Goal: Task Accomplishment & Management: Use online tool/utility

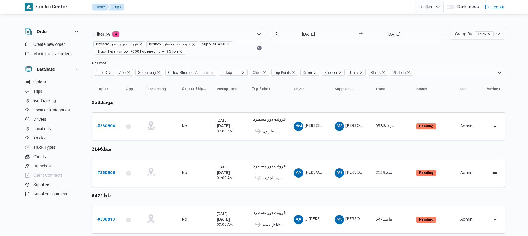
click at [164, 27] on div "Filter by 4 Branch: فرونت دور مسطرد Branch: فرونت دور مسطرد Supplier: #331 Truc…" at bounding box center [267, 42] width 359 height 35
click at [162, 37] on span "Filter by 4" at bounding box center [178, 34] width 172 height 12
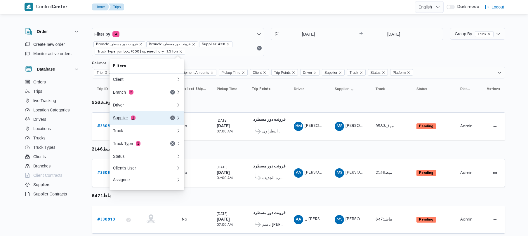
click at [162, 115] on button "Supplier 1" at bounding box center [147, 118] width 75 height 14
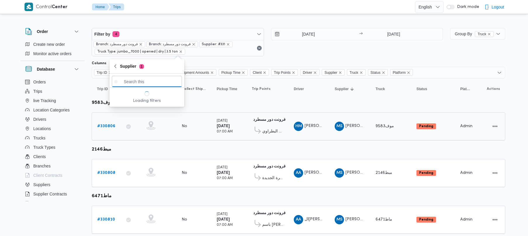
paste input "عبدالله عيد عبدالسلام عبدالحافظ"
type input "عبدالله عيد عبدالسلام عبدالحافظ"
click at [162, 120] on div at bounding box center [158, 126] width 29 height 15
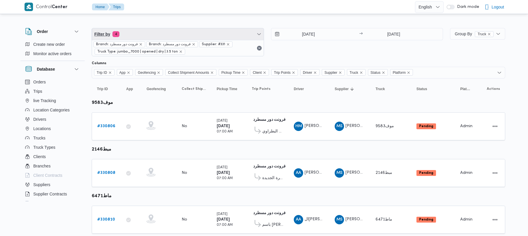
click at [170, 37] on span "Filter by 4" at bounding box center [178, 34] width 172 height 12
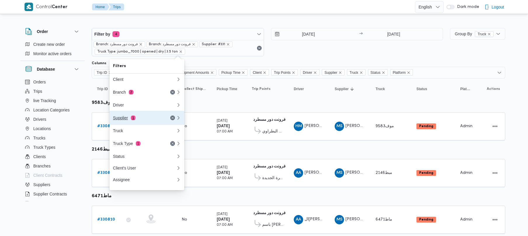
click at [138, 114] on button "Supplier 1" at bounding box center [147, 118] width 75 height 14
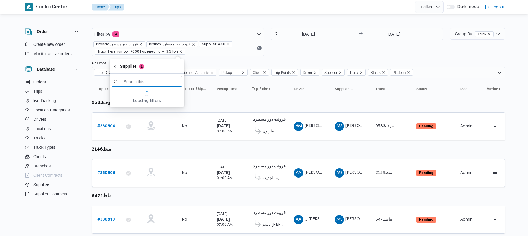
paste input "عبدالله عيد عبدالسلام عبدالحافظ"
type input "عبدالله عيد عبدالسلام عبدالحافظ"
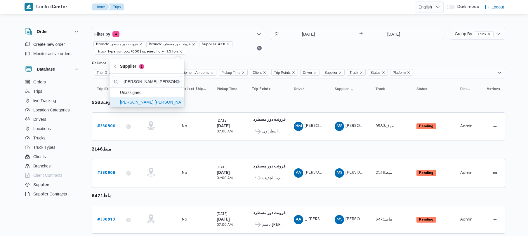
click at [133, 104] on span "عبدالله عيد عبدالسلام عبدالحافظ" at bounding box center [150, 102] width 61 height 7
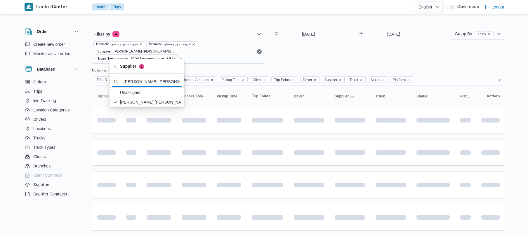
click at [343, 50] on div "17/8/2025 → 17/8/2025" at bounding box center [357, 46] width 172 height 36
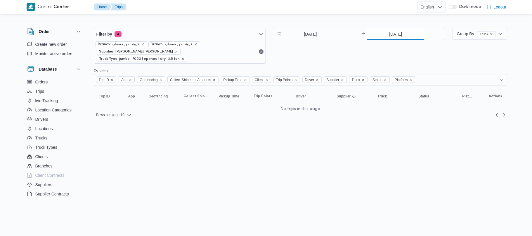
click at [385, 33] on input "[DATE]" at bounding box center [396, 34] width 58 height 12
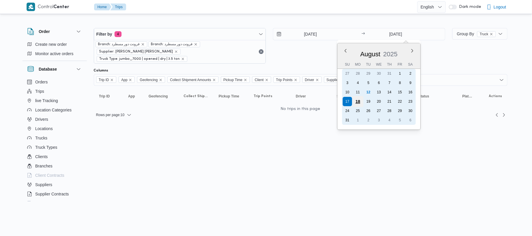
click at [358, 99] on div "18" at bounding box center [357, 101] width 11 height 11
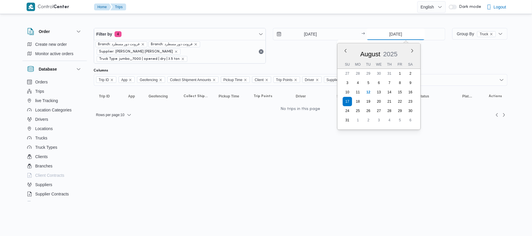
type input "18/8/2025"
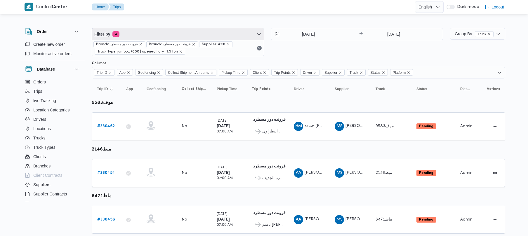
click at [161, 34] on span "Filter by 4" at bounding box center [178, 34] width 172 height 12
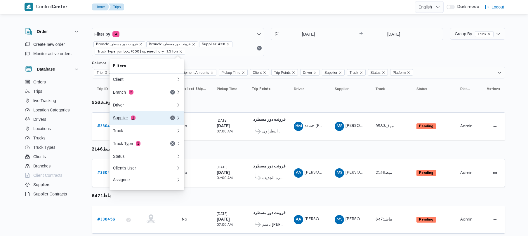
click at [128, 123] on button "Supplier 1" at bounding box center [147, 118] width 75 height 14
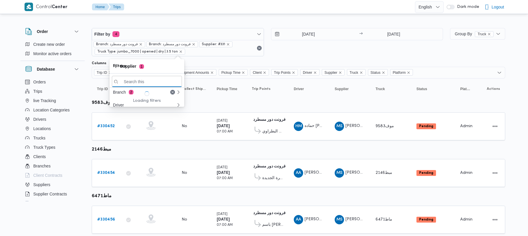
paste input "عبدالله عيد عبدالسلام عبدالحافظ"
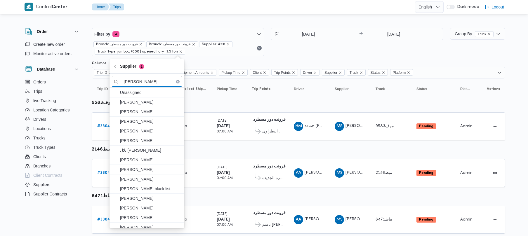
scroll to position [0, 1]
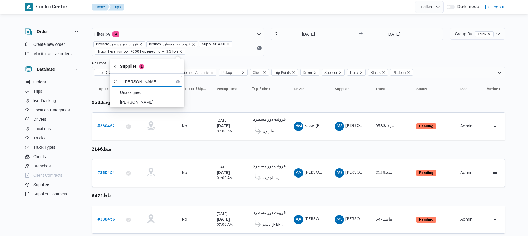
type input "عبدالله عيد عبدالسلام عبدالحافظ"
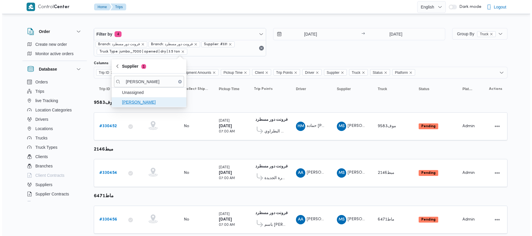
scroll to position [0, 0]
click at [155, 101] on span "عبدالله عيد عبدالسلام عبدالحافظ" at bounding box center [150, 102] width 61 height 7
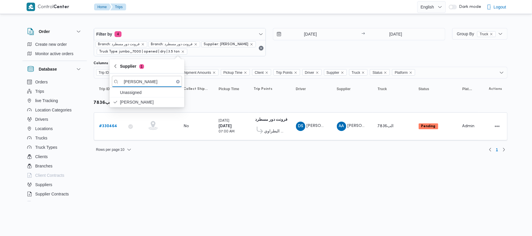
drag, startPoint x: 125, startPoint y: 186, endPoint x: 125, endPoint y: 180, distance: 5.8
click at [125, 186] on html "Control Center Home Trips English عربي Dark mode Logout Order Create new order …" at bounding box center [266, 118] width 532 height 236
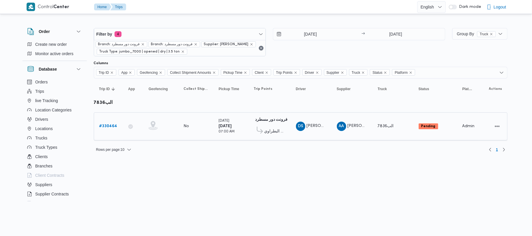
click at [106, 119] on td "Trip ID # 330464" at bounding box center [108, 126] width 29 height 28
click at [107, 125] on b "# 330464" at bounding box center [108, 126] width 18 height 4
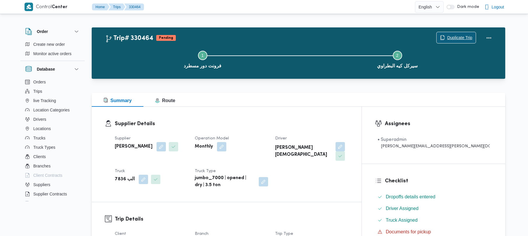
click at [449, 32] on button "Duplicate Trip" at bounding box center [457, 38] width 40 height 12
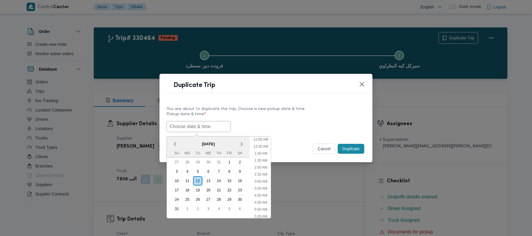
scroll to position [216, 0]
paste input "عبدالله عيد عبدالسلام عبدالحافظ"
type input "عبدالله عيد عبدالسلام عبدالحافظ"
click at [299, 115] on label "Pickup date & time *" at bounding box center [266, 116] width 199 height 9
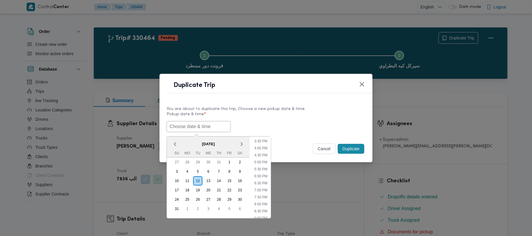
scroll to position [0, 0]
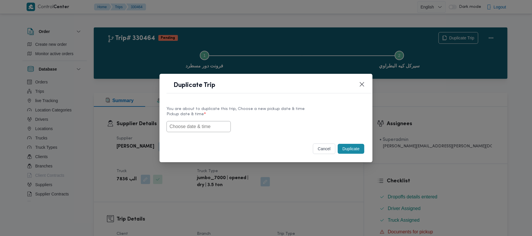
click at [263, 116] on label "Pickup date & time *" at bounding box center [266, 116] width 199 height 9
click at [206, 122] on input "text" at bounding box center [199, 126] width 64 height 11
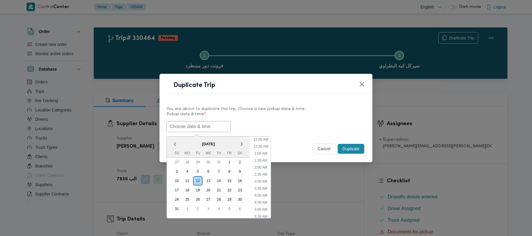
scroll to position [216, 0]
paste input "16/08/2025 7:00AM"
type input "16/08/2025 7:00AM"
click at [297, 127] on div "16/08/2025 7:00AM < August 2025 > Su Mo Tu We Th Fr Sa 27 28 29 30 31 1 2 3 4 5…" at bounding box center [266, 126] width 199 height 11
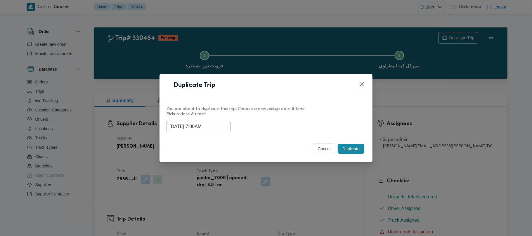
click at [358, 153] on button "Duplicate" at bounding box center [351, 149] width 26 height 10
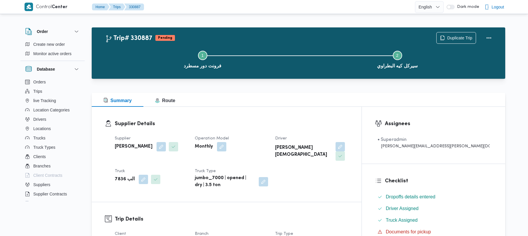
click at [461, 32] on div "Duplicate Trip" at bounding box center [465, 38] width 65 height 19
click at [460, 39] on span "Duplicate Trip" at bounding box center [459, 37] width 25 height 7
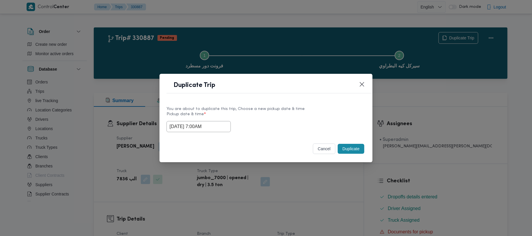
click at [224, 123] on input "16/08/2025 7:00AM" at bounding box center [199, 126] width 64 height 11
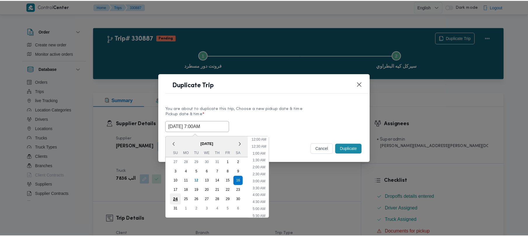
scroll to position [61, 0]
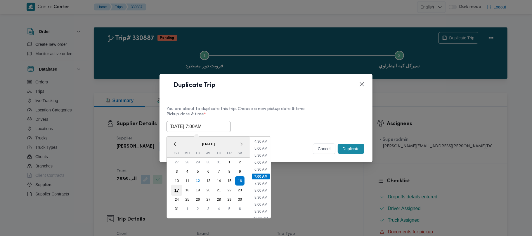
click at [176, 188] on div "17" at bounding box center [176, 190] width 11 height 11
type input "17/08/2025 7:00AM"
click at [307, 115] on label "Pickup date & time *" at bounding box center [266, 116] width 199 height 9
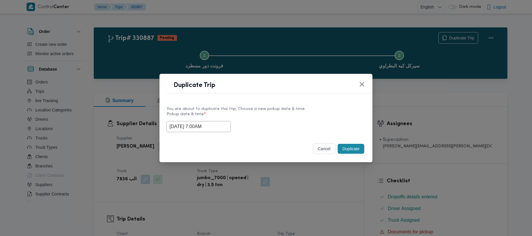
click at [345, 150] on button "Duplicate" at bounding box center [351, 149] width 26 height 10
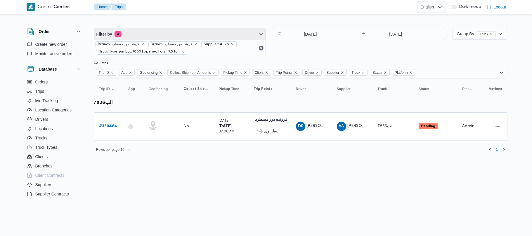
click at [172, 36] on span "Filter by 4" at bounding box center [180, 34] width 172 height 12
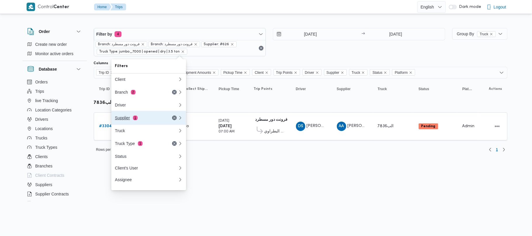
click at [149, 117] on div "Supplier 1" at bounding box center [146, 118] width 70 height 14
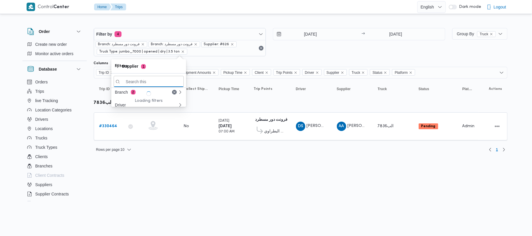
paste input "محمد عيد عبدالسلام عبدالحافظ"
type input "محمد عيد عبدالسلام عبدالحافظ"
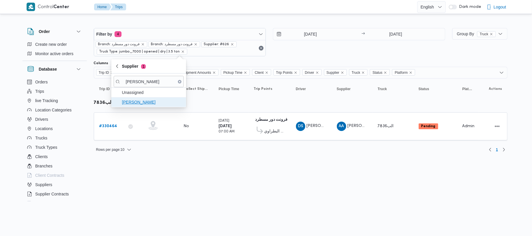
click at [134, 103] on span "محمد عيد عبدالسلام عبدالحافظ" at bounding box center [152, 102] width 61 height 7
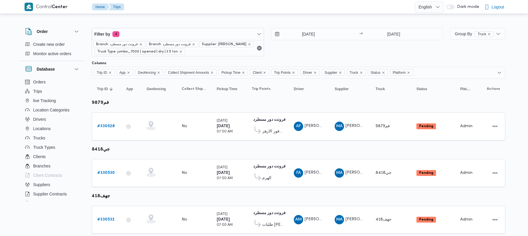
click at [328, 55] on div "13/8/2025 → 13/8/2025" at bounding box center [357, 42] width 172 height 28
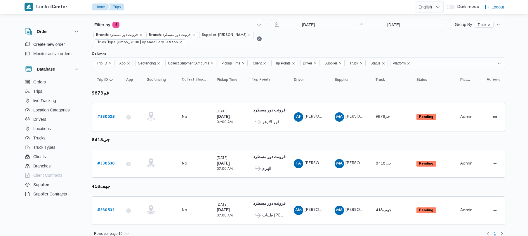
scroll to position [18, 0]
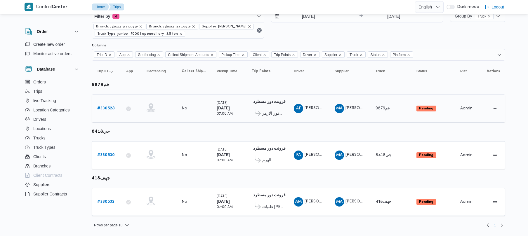
click at [103, 111] on link "# 330528" at bounding box center [106, 108] width 18 height 7
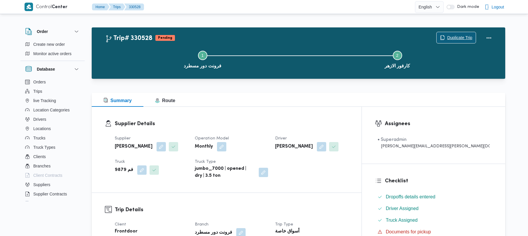
click at [455, 34] on span "Duplicate Trip" at bounding box center [456, 37] width 39 height 11
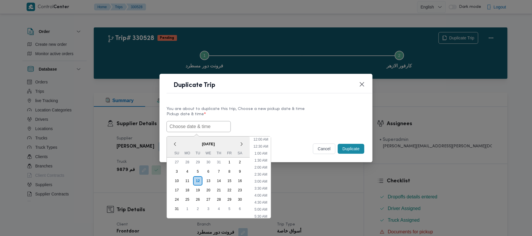
click at [193, 129] on input "text" at bounding box center [199, 126] width 64 height 11
paste input "16/08/2025 7:00AM"
type input "16/08/2025 7:00AM"
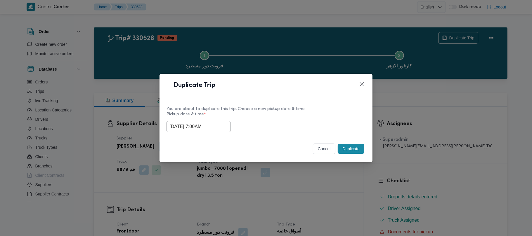
click at [276, 117] on label "Pickup date & time *" at bounding box center [266, 116] width 199 height 9
click at [354, 145] on button "Duplicate" at bounding box center [351, 149] width 26 height 10
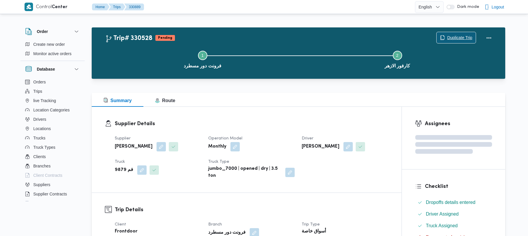
click at [457, 40] on span "Duplicate Trip" at bounding box center [459, 37] width 25 height 7
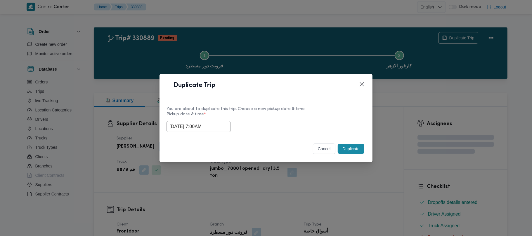
click at [221, 130] on input "16/08/2025 7:00AM" at bounding box center [199, 126] width 64 height 11
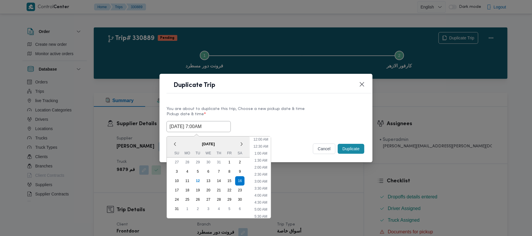
scroll to position [61, 0]
click at [178, 186] on div "17" at bounding box center [176, 190] width 11 height 11
type input "17/08/2025 7:00AM"
click at [282, 113] on label "Pickup date & time *" at bounding box center [266, 116] width 199 height 9
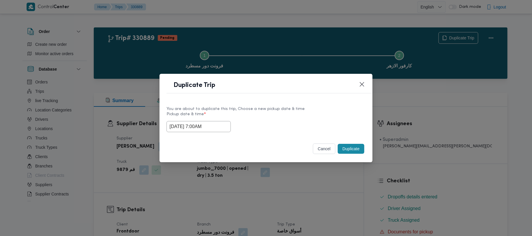
click at [353, 149] on button "Duplicate" at bounding box center [351, 149] width 26 height 10
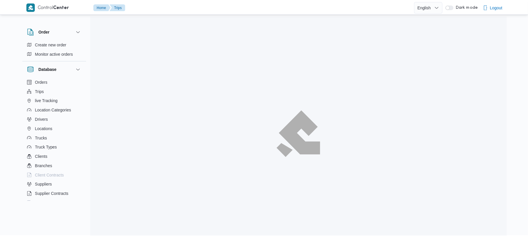
scroll to position [16, 0]
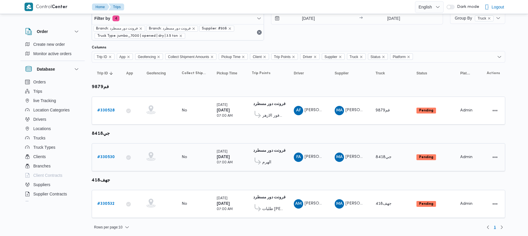
click at [96, 153] on div "# 330530" at bounding box center [106, 158] width 23 height 12
click at [98, 155] on b "# 330530" at bounding box center [106, 157] width 18 height 4
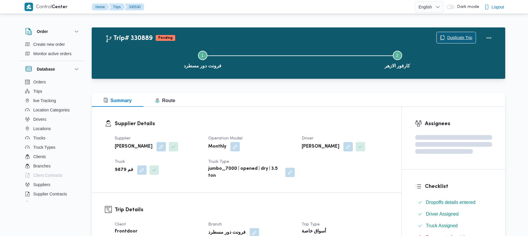
click at [454, 39] on span "Duplicate Trip" at bounding box center [459, 37] width 25 height 7
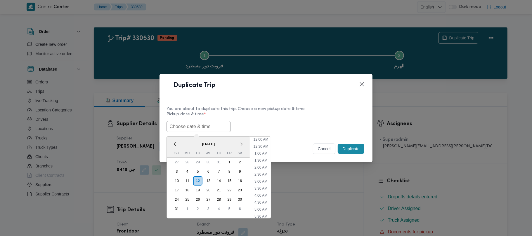
click at [185, 130] on input "text" at bounding box center [199, 126] width 64 height 11
paste input "16/08/2025 7:00AM"
type input "16/08/2025 7:00AM"
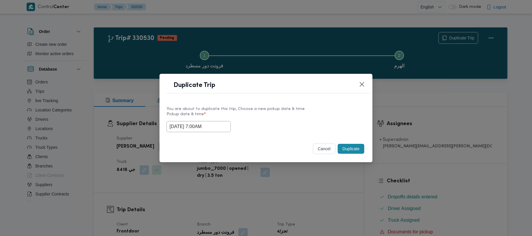
click at [281, 116] on label "Pickup date & time *" at bounding box center [266, 116] width 199 height 9
click at [359, 148] on button "Duplicate" at bounding box center [351, 149] width 26 height 10
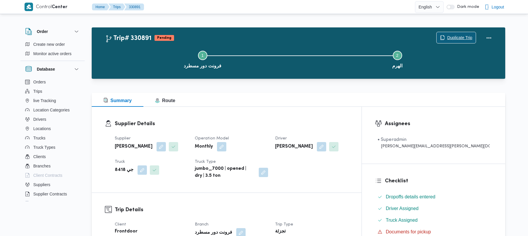
click at [453, 34] on span "Duplicate Trip" at bounding box center [459, 37] width 25 height 7
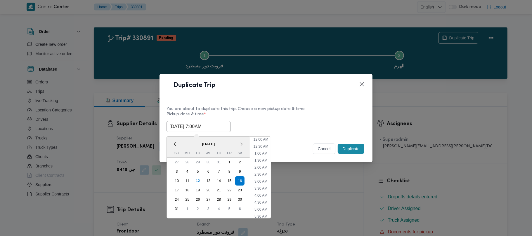
click at [217, 129] on input "16/08/2025 7:00AM" at bounding box center [199, 126] width 64 height 11
click at [175, 191] on div "17" at bounding box center [176, 190] width 11 height 11
type input "17/08/2025 7:00AM"
click at [270, 122] on div "17/08/2025 7:00AM < August 2025 > Su Mo Tu We Th Fr Sa 27 28 29 30 31 1 2 3 4 5…" at bounding box center [266, 126] width 199 height 11
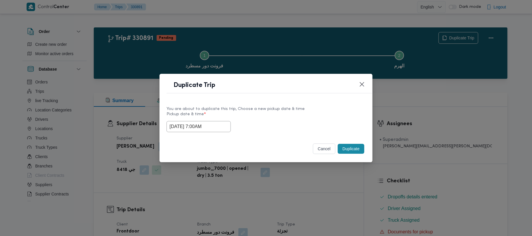
click at [352, 147] on button "Duplicate" at bounding box center [351, 149] width 26 height 10
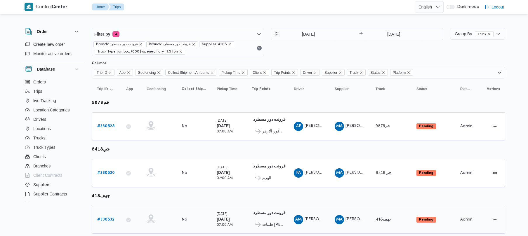
click at [102, 222] on b "# 330532" at bounding box center [105, 220] width 17 height 4
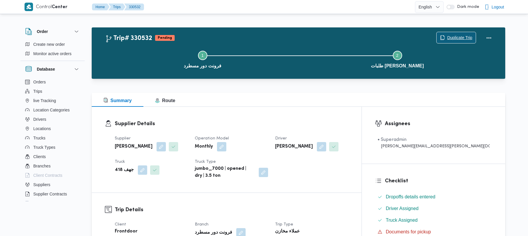
click at [447, 36] on span "Duplicate Trip" at bounding box center [459, 37] width 25 height 7
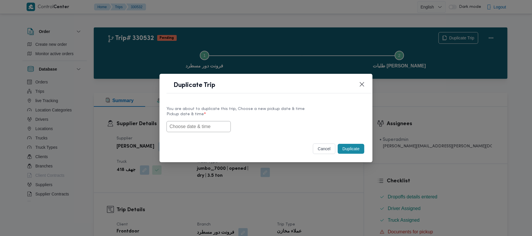
click at [198, 129] on input "text" at bounding box center [199, 126] width 64 height 11
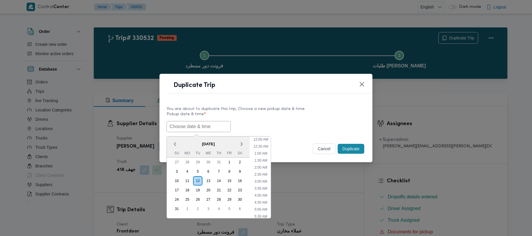
paste input "16/08/2025 7:00AM"
type input "16/08/2025 7:00AM"
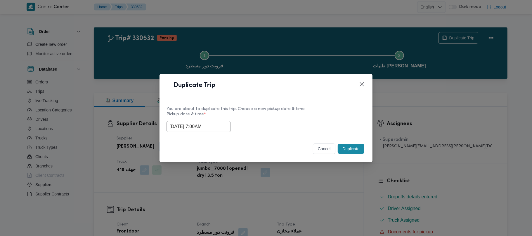
click at [278, 118] on label "Pickup date & time *" at bounding box center [266, 116] width 199 height 9
click at [351, 153] on button "Duplicate" at bounding box center [351, 149] width 26 height 10
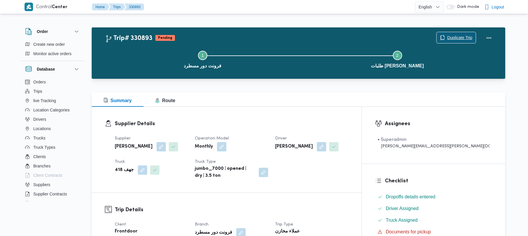
click at [456, 40] on span "Duplicate Trip" at bounding box center [459, 37] width 25 height 7
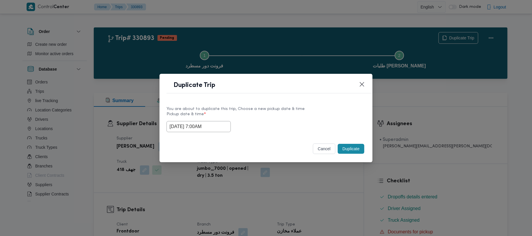
click at [221, 130] on input "16/08/2025 7:00AM" at bounding box center [199, 126] width 64 height 11
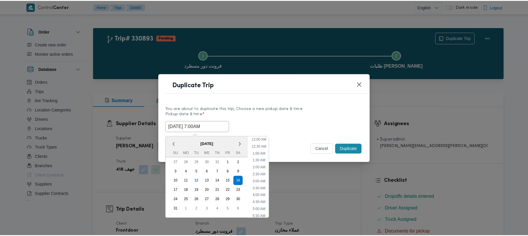
scroll to position [61, 0]
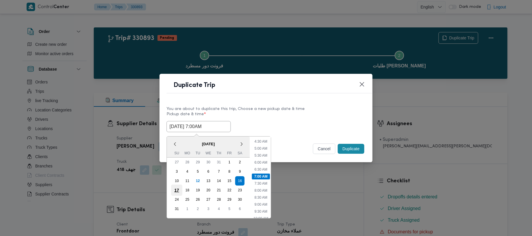
click at [173, 188] on div "17" at bounding box center [176, 190] width 11 height 11
type input "17/08/2025 7:00AM"
click at [294, 111] on div "You are about to duplicate this trip, Choose a new pickup date & time" at bounding box center [266, 109] width 199 height 6
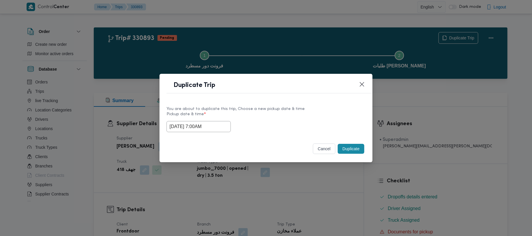
click at [348, 151] on button "Duplicate" at bounding box center [351, 149] width 26 height 10
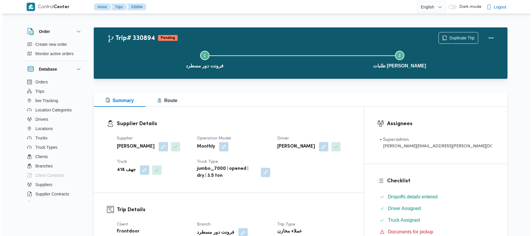
scroll to position [16, 0]
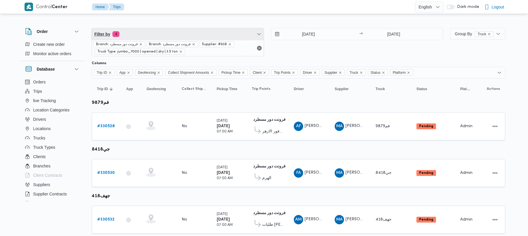
click at [172, 32] on span "Filter by 4" at bounding box center [178, 34] width 172 height 12
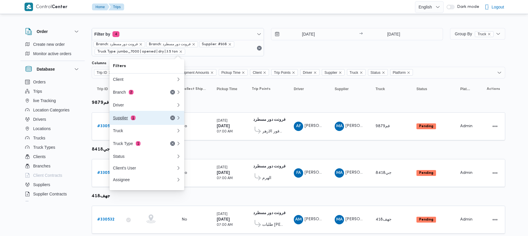
click at [144, 119] on div "Supplier 1" at bounding box center [137, 118] width 49 height 5
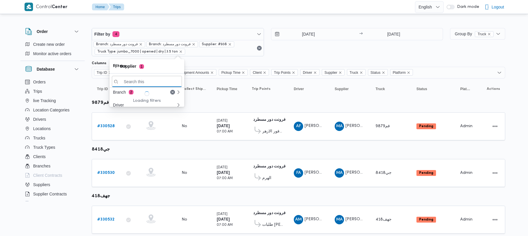
paste input "عليوه سراج الدين عليوه محمد"
type input "عليوه سراج الدين عليوه محمد"
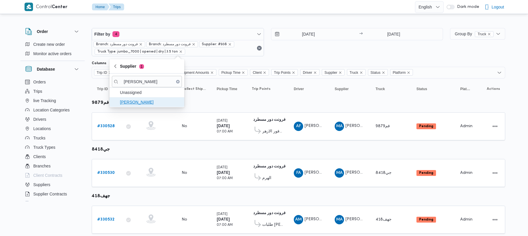
click at [135, 103] on span "عليوه سراج الدين عليوه محمد" at bounding box center [150, 102] width 61 height 7
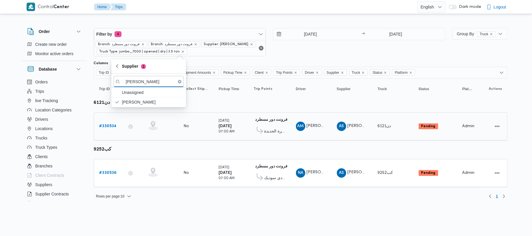
click at [101, 127] on b "# 330534" at bounding box center [108, 126] width 18 height 4
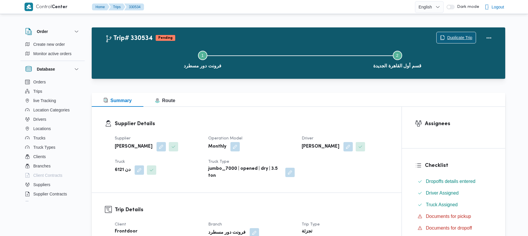
click at [458, 36] on span "Duplicate Trip" at bounding box center [459, 37] width 25 height 7
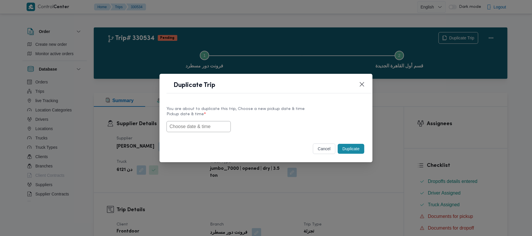
click at [167, 131] on input "text" at bounding box center [199, 126] width 64 height 11
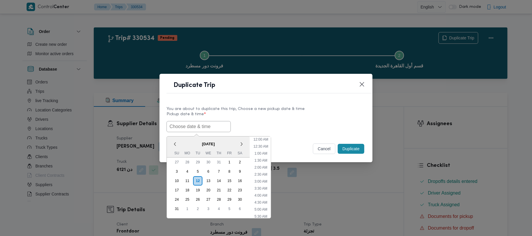
scroll to position [216, 0]
paste input "16/08/2025 7:00AM"
type input "16/08/2025 7:00AM"
click at [307, 112] on label "Pickup date & time *" at bounding box center [266, 116] width 199 height 9
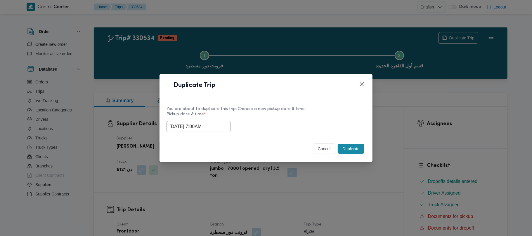
click at [352, 148] on button "Duplicate" at bounding box center [351, 149] width 26 height 10
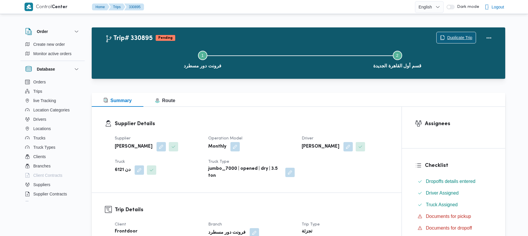
click at [458, 37] on span "Duplicate Trip" at bounding box center [459, 37] width 25 height 7
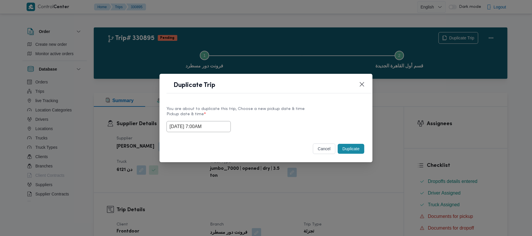
click at [221, 126] on input "16/08/2025 7:00AM" at bounding box center [199, 126] width 64 height 11
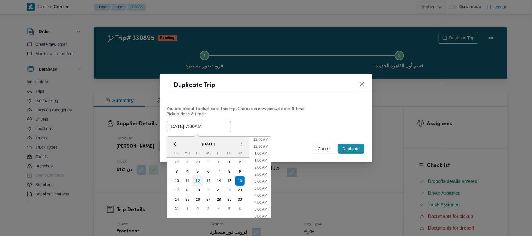
scroll to position [61, 0]
click at [174, 191] on div "17" at bounding box center [176, 190] width 11 height 11
type input "17/08/2025 7:00AM"
click at [281, 101] on div "You are about to duplicate this trip, Choose a new pickup date & time Pickup da…" at bounding box center [266, 119] width 213 height 37
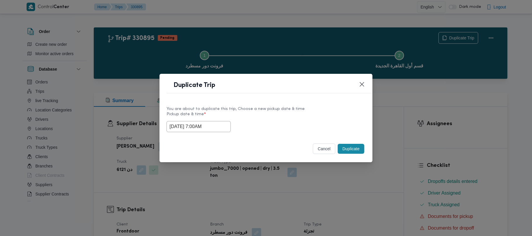
click at [352, 147] on button "Duplicate" at bounding box center [351, 149] width 26 height 10
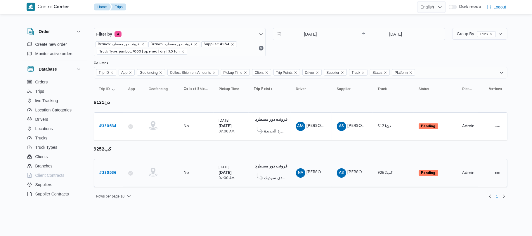
click at [109, 171] on b "# 330536" at bounding box center [108, 173] width 18 height 4
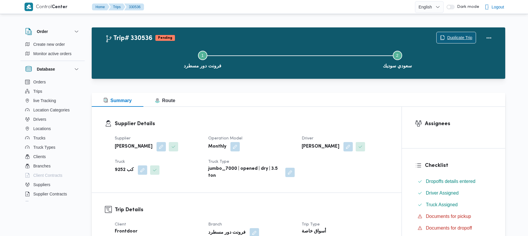
click at [452, 40] on span "Duplicate Trip" at bounding box center [459, 37] width 25 height 7
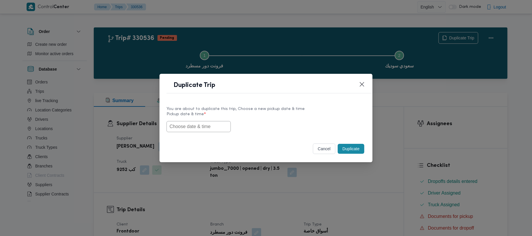
click at [190, 122] on input "text" at bounding box center [199, 126] width 64 height 11
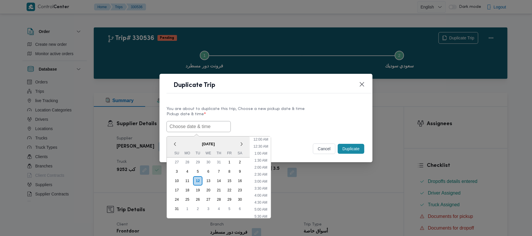
paste input "16/08/2025 7:00AM"
type input "16/08/2025 7:00AM"
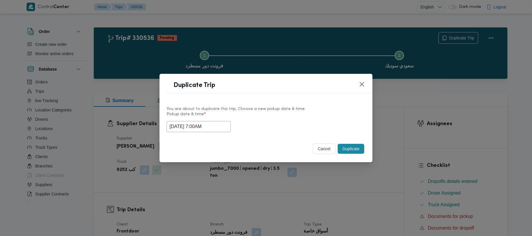
click at [257, 123] on div "16/08/2025 7:00AM" at bounding box center [266, 126] width 199 height 11
click at [352, 150] on button "Duplicate" at bounding box center [351, 149] width 26 height 10
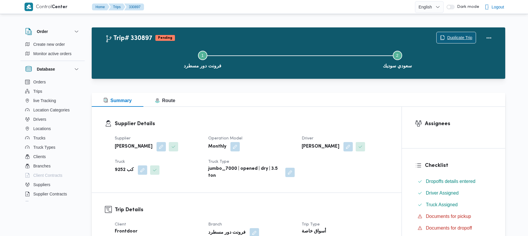
click at [454, 34] on span "Duplicate Trip" at bounding box center [459, 37] width 25 height 7
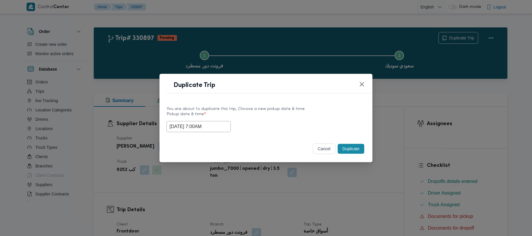
click at [221, 125] on input "16/08/2025 7:00AM" at bounding box center [199, 126] width 64 height 11
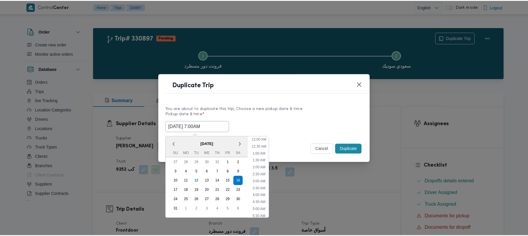
scroll to position [61, 0]
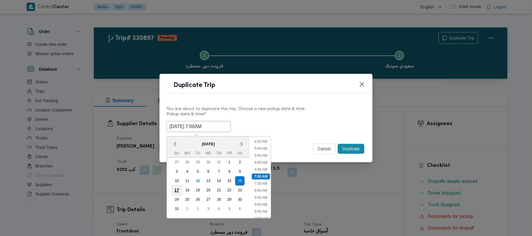
click at [176, 186] on div "17" at bounding box center [176, 190] width 11 height 11
type input "17/08/2025 7:00AM"
click at [274, 107] on div "You are about to duplicate this trip, Choose a new pickup date & time" at bounding box center [266, 109] width 199 height 6
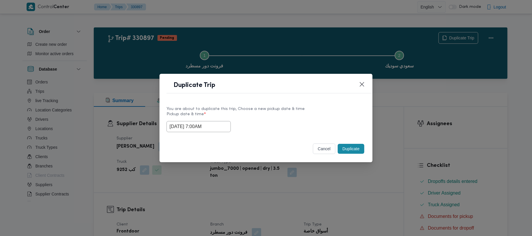
click at [346, 148] on button "Duplicate" at bounding box center [351, 149] width 26 height 10
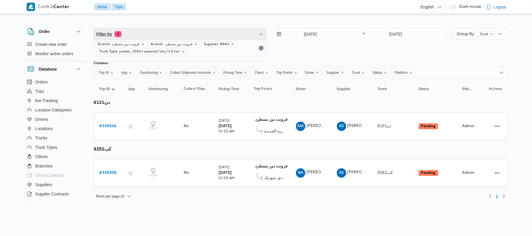
click at [165, 31] on span "Filter by 4" at bounding box center [180, 34] width 172 height 12
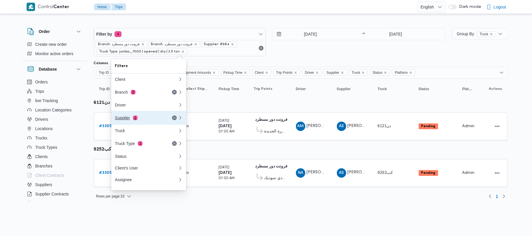
click at [136, 116] on button "Supplier 1" at bounding box center [148, 118] width 75 height 14
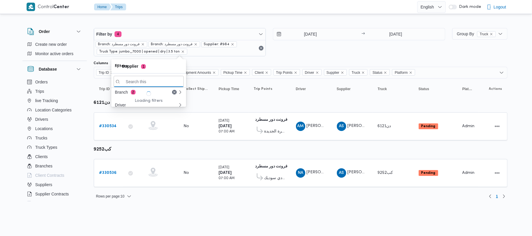
paste input "ربيع عيد قطب هلال"
type input "ربيع عيد قطب هلال"
click at [129, 103] on span "ربيع عيد قطب هلال" at bounding box center [152, 102] width 61 height 7
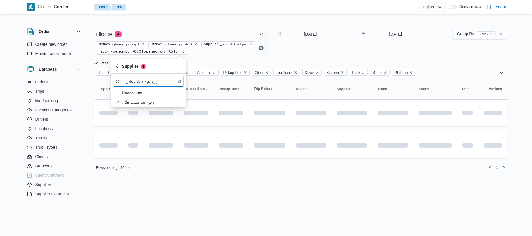
click at [335, 53] on div "13/8/2025 → 13/8/2025" at bounding box center [359, 42] width 172 height 28
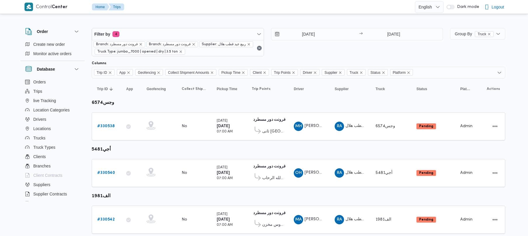
scroll to position [18, 0]
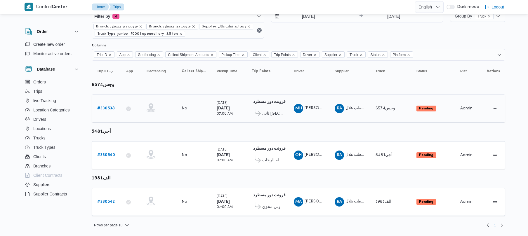
click at [101, 107] on b "# 330538" at bounding box center [106, 109] width 18 height 4
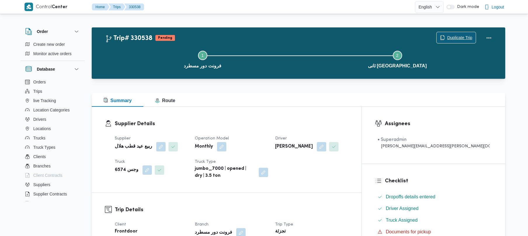
click at [449, 34] on span "Duplicate Trip" at bounding box center [459, 37] width 25 height 7
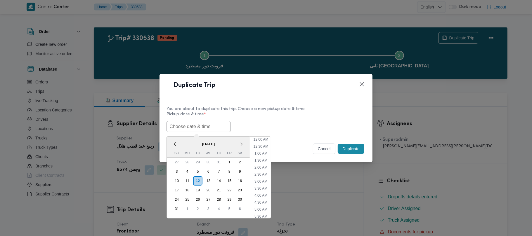
drag, startPoint x: 199, startPoint y: 120, endPoint x: 202, endPoint y: 121, distance: 3.6
click at [198, 121] on input "text" at bounding box center [199, 126] width 64 height 11
paste input "16/08/2025 7:00AM"
type input "16/08/2025 7:00AM"
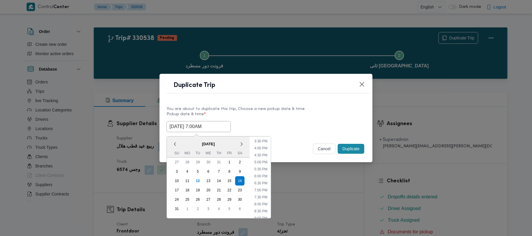
click at [269, 112] on label "Pickup date & time *" at bounding box center [266, 116] width 199 height 9
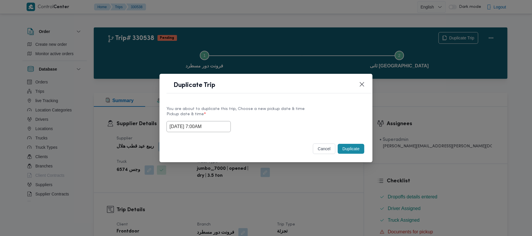
click at [349, 148] on button "Duplicate" at bounding box center [351, 149] width 26 height 10
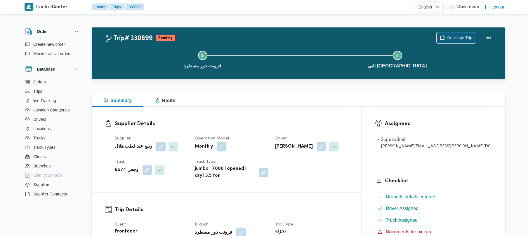
click at [450, 37] on span "Duplicate Trip" at bounding box center [459, 37] width 25 height 7
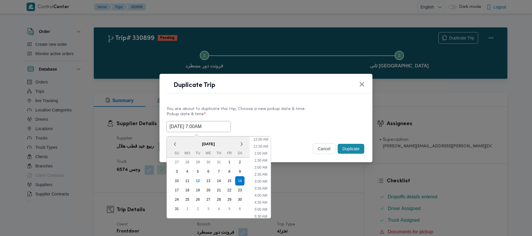
click at [222, 122] on input "16/08/2025 7:00AM" at bounding box center [199, 126] width 64 height 11
click at [172, 188] on div "17" at bounding box center [176, 190] width 11 height 11
type input "17/08/2025 7:00AM"
click at [273, 110] on div "You are about to duplicate this trip, Choose a new pickup date & time" at bounding box center [266, 109] width 199 height 6
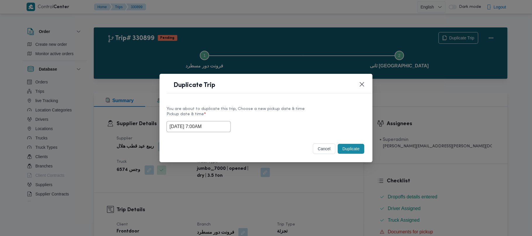
click at [344, 150] on button "Duplicate" at bounding box center [351, 149] width 26 height 10
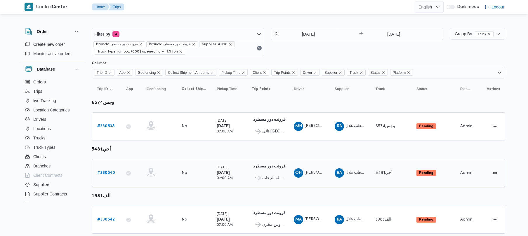
click at [112, 171] on b "# 330540" at bounding box center [106, 173] width 18 height 4
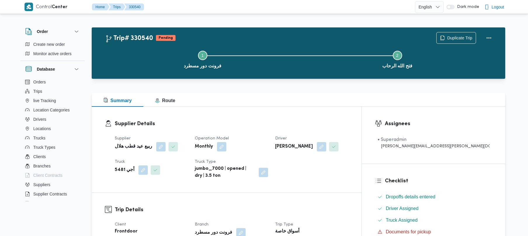
click at [446, 43] on div "Step 1 is incomplete 1 فرونت دور مسطرد Step 2 is incomplete 2 فتح الله الرحاب" at bounding box center [300, 58] width 397 height 37
click at [449, 40] on span "Duplicate Trip" at bounding box center [459, 37] width 25 height 7
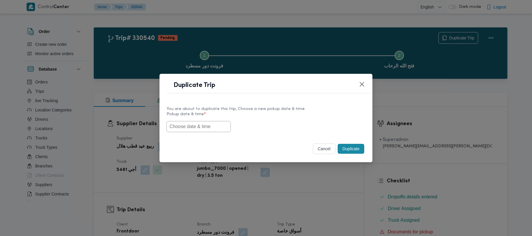
click at [205, 123] on input "text" at bounding box center [199, 126] width 64 height 11
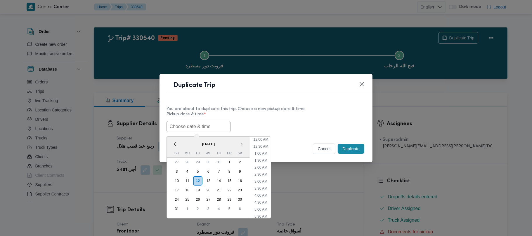
scroll to position [216, 0]
paste input "16/08/2025 7:00AM"
type input "16/08/2025 7:00AM"
click at [293, 108] on div "You are about to duplicate this trip, Choose a new pickup date & time" at bounding box center [266, 109] width 199 height 6
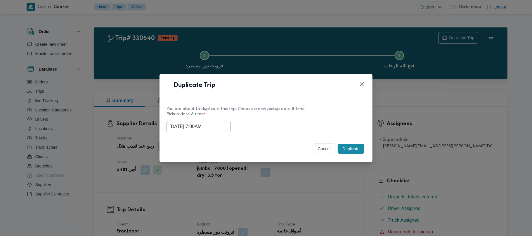
click at [350, 148] on button "Duplicate" at bounding box center [351, 149] width 26 height 10
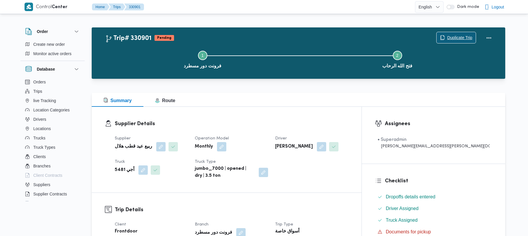
click at [456, 37] on span "Duplicate Trip" at bounding box center [459, 37] width 25 height 7
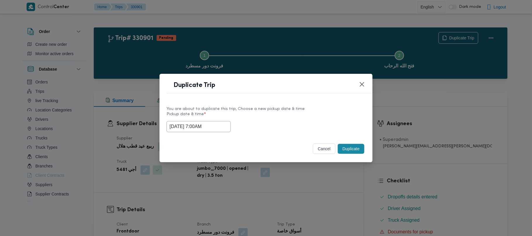
click at [227, 126] on input "16/08/2025 7:00AM" at bounding box center [199, 126] width 64 height 11
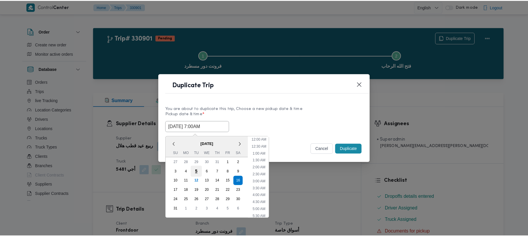
scroll to position [61, 0]
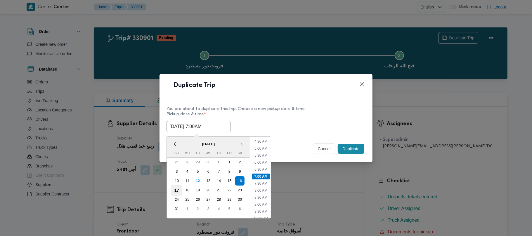
click at [177, 189] on div "17" at bounding box center [176, 190] width 11 height 11
type input "17/08/2025 7:00AM"
click at [271, 106] on div "You are about to duplicate this trip, Choose a new pickup date & time" at bounding box center [266, 109] width 199 height 6
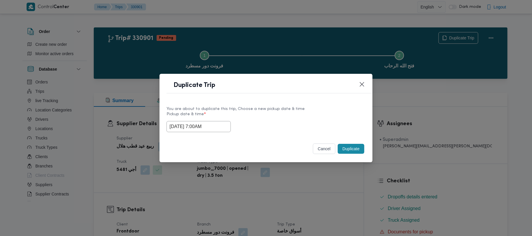
click at [347, 148] on button "Duplicate" at bounding box center [351, 149] width 26 height 10
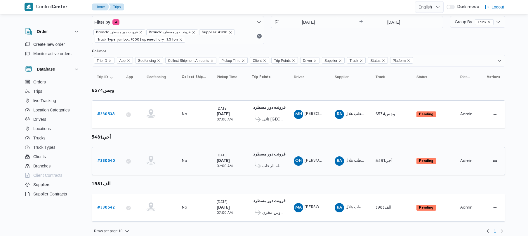
scroll to position [18, 0]
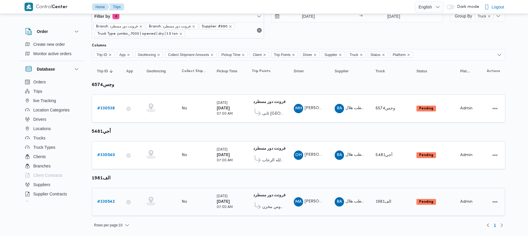
click at [110, 199] on link "# 330542" at bounding box center [106, 202] width 18 height 7
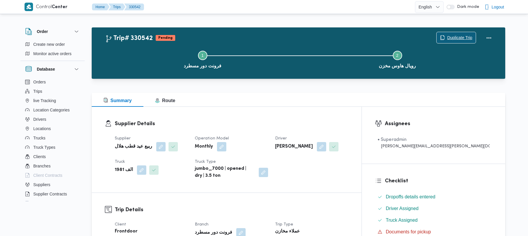
click at [443, 37] on icon "button" at bounding box center [442, 37] width 5 height 5
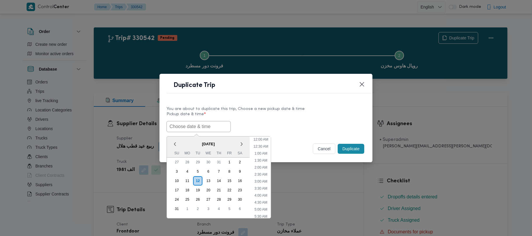
click at [203, 123] on input "text" at bounding box center [199, 126] width 64 height 11
paste input "16/08/2025 7:00AM"
type input "16/08/2025 7:00AM"
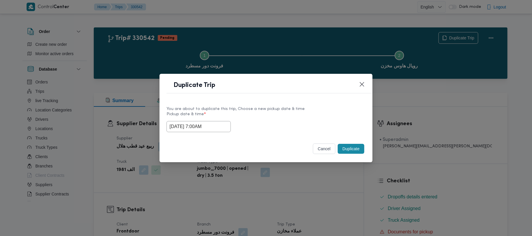
click at [274, 113] on label "Pickup date & time *" at bounding box center [266, 116] width 199 height 9
click at [351, 150] on button "Duplicate" at bounding box center [351, 149] width 26 height 10
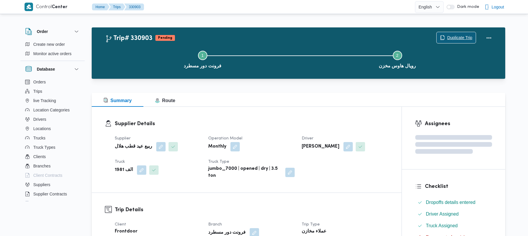
click at [446, 42] on span "Duplicate Trip" at bounding box center [456, 37] width 39 height 11
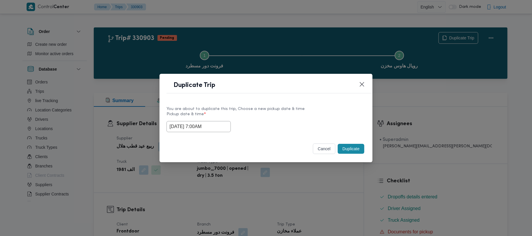
click at [224, 124] on input "16/08/2025 7:00AM" at bounding box center [199, 126] width 64 height 11
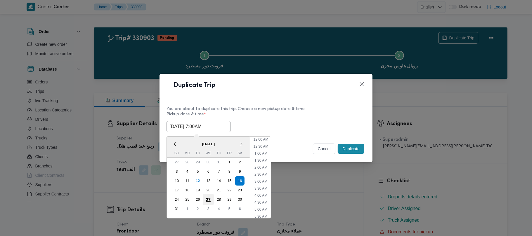
scroll to position [61, 0]
click at [172, 187] on div "17" at bounding box center [176, 190] width 11 height 11
type input "17/08/2025 7:00AM"
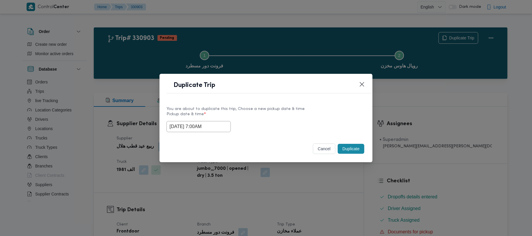
click at [301, 92] on header "Duplicate Trip" at bounding box center [273, 87] width 213 height 13
click at [354, 147] on button "Duplicate" at bounding box center [351, 149] width 26 height 10
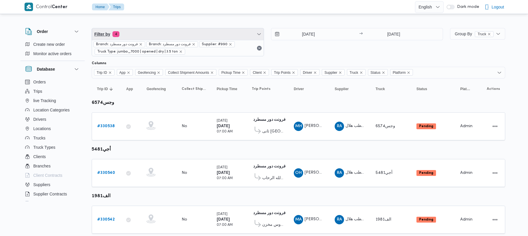
click at [155, 39] on span "Filter by 4" at bounding box center [178, 34] width 172 height 12
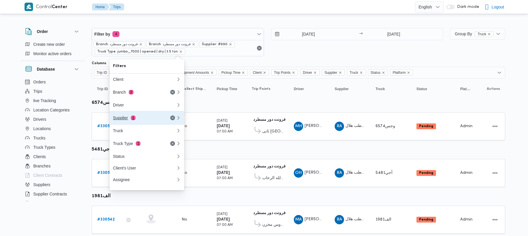
click at [134, 116] on button "Supplier 1" at bounding box center [147, 118] width 75 height 14
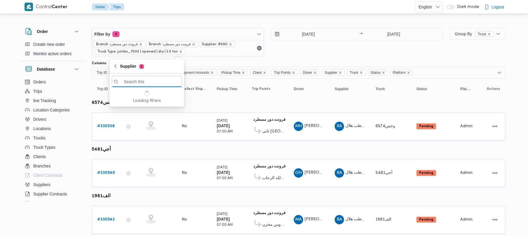
paste input "محمد هاني محمد جوده محمود"
type input "محمد هاني محمد جوده محمود"
click at [139, 101] on span "محمد هاني محمد جوده محمود" at bounding box center [150, 102] width 61 height 7
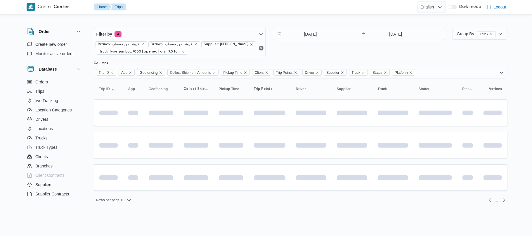
click at [318, 54] on div "13/8/2025 → 13/8/2025" at bounding box center [359, 42] width 172 height 28
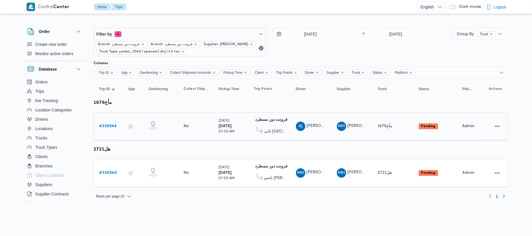
click at [103, 124] on b "# 330544" at bounding box center [108, 126] width 18 height 4
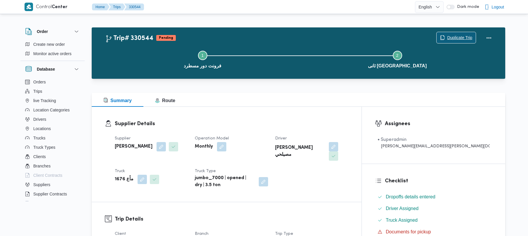
click at [445, 35] on span "Duplicate Trip" at bounding box center [456, 37] width 39 height 11
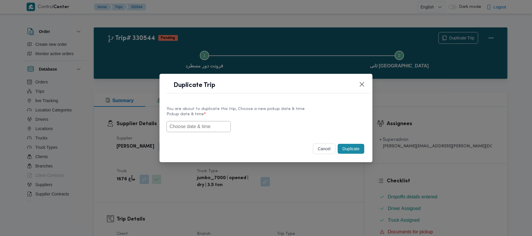
click at [189, 130] on input "text" at bounding box center [199, 126] width 64 height 11
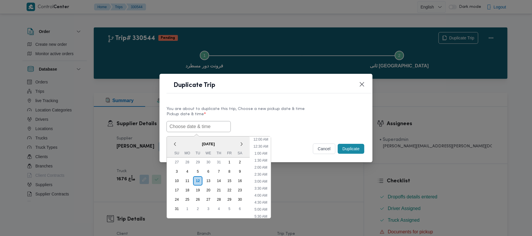
paste input "16/08/2025 7:00AM"
type input "16/08/2025 7:00AM"
click at [275, 110] on div "You are about to duplicate this trip, Choose a new pickup date & time" at bounding box center [266, 109] width 199 height 6
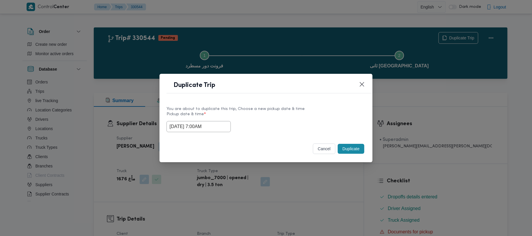
click at [356, 149] on button "Duplicate" at bounding box center [351, 149] width 26 height 10
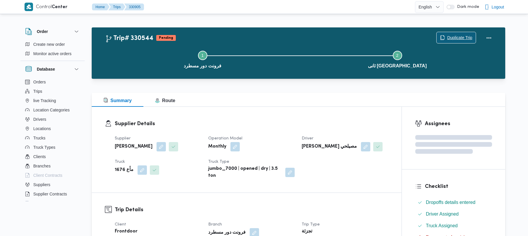
click at [470, 33] on span "Duplicate Trip" at bounding box center [456, 37] width 39 height 11
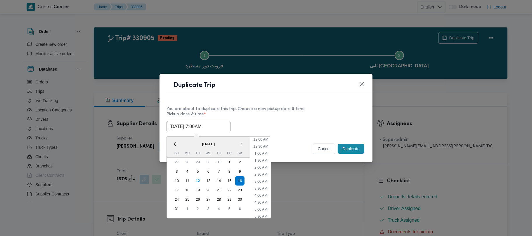
click at [221, 127] on input "16/08/2025 7:00AM" at bounding box center [199, 126] width 64 height 11
click at [177, 190] on div "17" at bounding box center [176, 190] width 11 height 11
type input "17/08/2025 7:00AM"
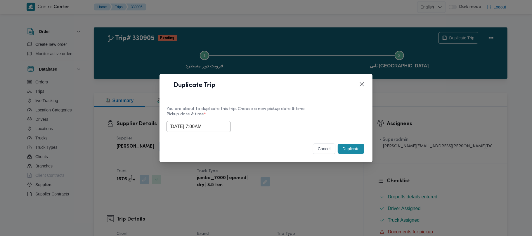
click at [297, 112] on label "Pickup date & time *" at bounding box center [266, 116] width 199 height 9
click at [349, 149] on button "Duplicate" at bounding box center [351, 149] width 26 height 10
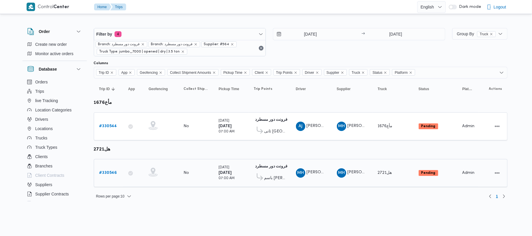
click at [110, 175] on b "# 330546" at bounding box center [108, 173] width 18 height 4
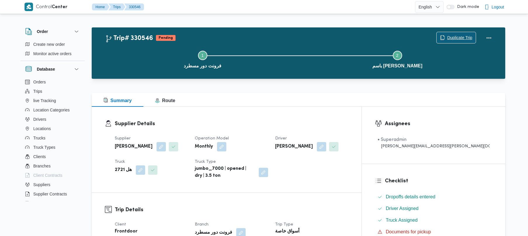
click at [460, 35] on span "Duplicate Trip" at bounding box center [459, 37] width 25 height 7
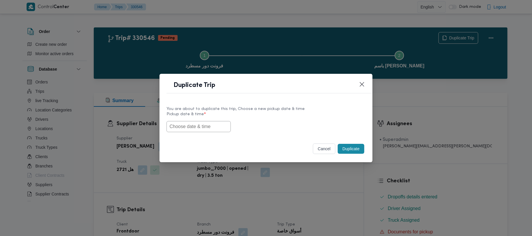
click at [207, 124] on input "text" at bounding box center [199, 126] width 64 height 11
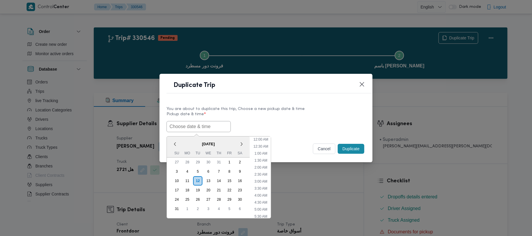
paste input "16/08/2025 7:00AM"
type input "16/08/2025 7:00AM"
click at [288, 124] on div "16/08/2025 7:00AM < August 2025 > Su Mo Tu We Th Fr Sa 27 28 29 30 31 1 2 3 4 5…" at bounding box center [266, 126] width 199 height 11
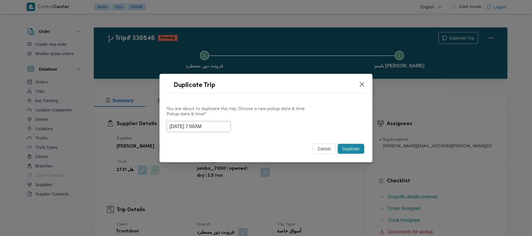
click at [350, 150] on button "Duplicate" at bounding box center [351, 149] width 26 height 10
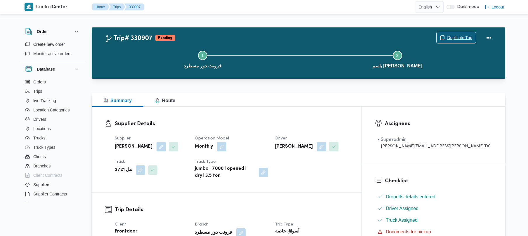
click at [458, 39] on span "Duplicate Trip" at bounding box center [459, 37] width 25 height 7
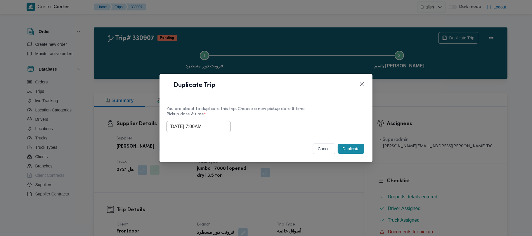
click at [225, 125] on input "16/08/2025 7:00AM" at bounding box center [199, 126] width 64 height 11
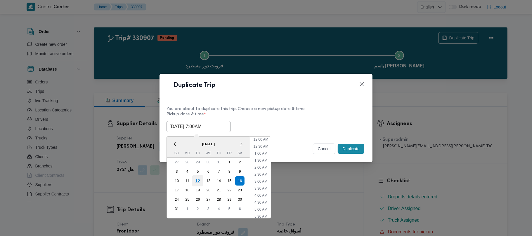
scroll to position [61, 0]
click at [177, 191] on div "17" at bounding box center [176, 190] width 11 height 11
type input "17/08/2025 7:00AM"
click at [294, 101] on div "You are about to duplicate this trip, Choose a new pickup date & time Pickup da…" at bounding box center [266, 119] width 213 height 37
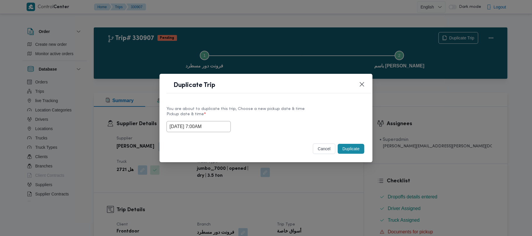
click at [345, 150] on button "Duplicate" at bounding box center [351, 149] width 26 height 10
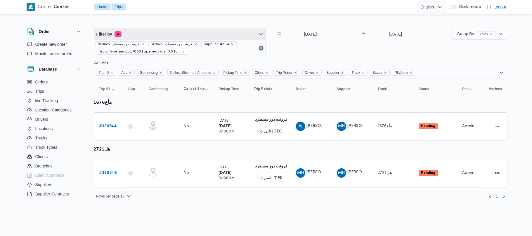
click at [153, 37] on span "Filter by 4" at bounding box center [180, 34] width 172 height 12
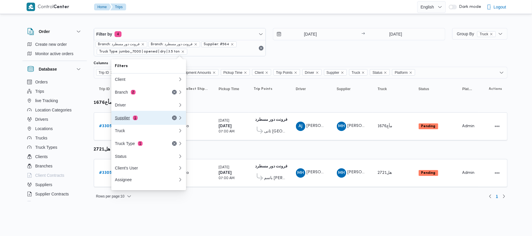
click at [130, 120] on div "Supplier 1" at bounding box center [139, 118] width 49 height 5
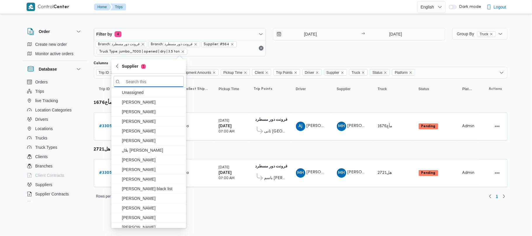
paste input "[PERSON_NAME] على جبل"
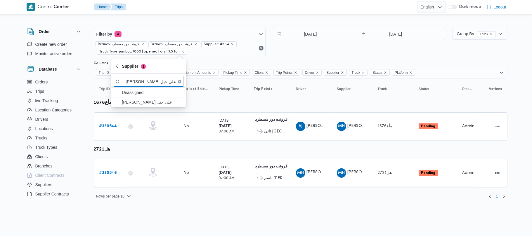
type input "[PERSON_NAME] على جبل"
click at [136, 102] on span "[PERSON_NAME] على جبل" at bounding box center [152, 102] width 61 height 7
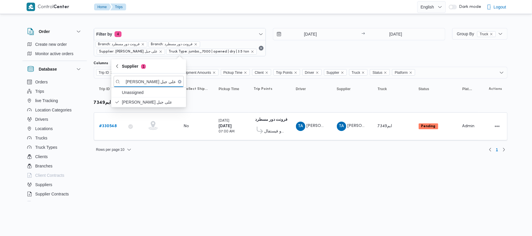
click at [243, 192] on html "Control Center Home Trips English عربي Dark mode Logout Order Create new order …" at bounding box center [266, 118] width 532 height 236
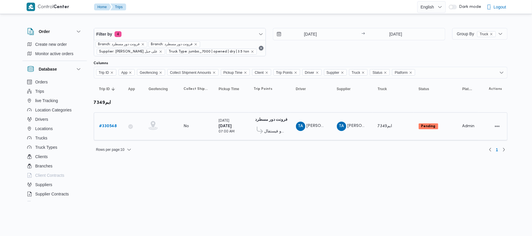
click at [113, 127] on b "# 330548" at bounding box center [108, 126] width 18 height 4
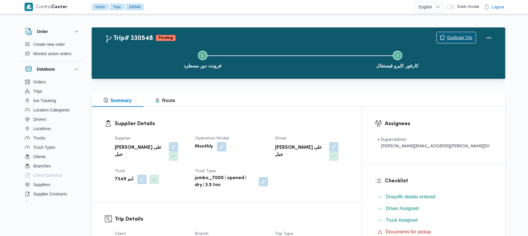
click at [458, 34] on span "Duplicate Trip" at bounding box center [456, 37] width 39 height 11
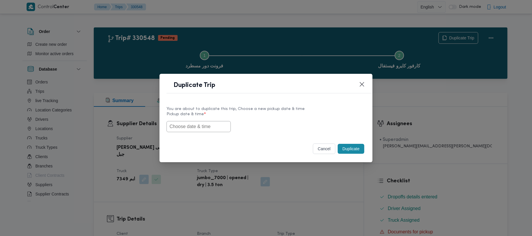
click at [182, 122] on input "text" at bounding box center [199, 126] width 64 height 11
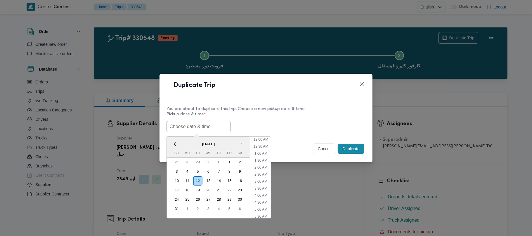
scroll to position [223, 0]
paste input "16/08/2025 7:00AM"
type input "16/08/2025 7:00AM"
drag, startPoint x: 263, startPoint y: 116, endPoint x: 281, endPoint y: 120, distance: 17.9
click at [264, 116] on label "Pickup date & time *" at bounding box center [266, 116] width 199 height 9
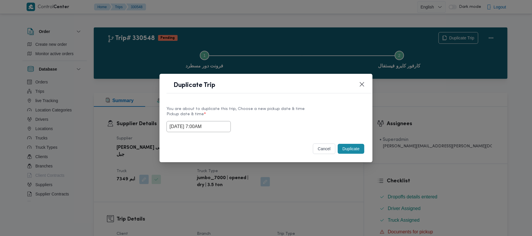
click at [351, 151] on button "Duplicate" at bounding box center [351, 149] width 26 height 10
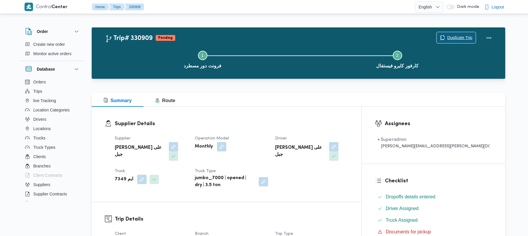
click at [456, 37] on span "Duplicate Trip" at bounding box center [459, 37] width 25 height 7
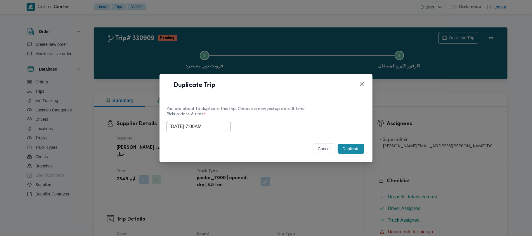
click at [224, 130] on input "16/08/2025 7:00AM" at bounding box center [199, 126] width 64 height 11
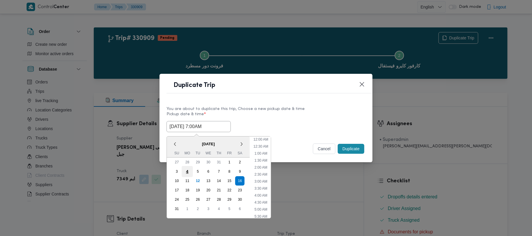
scroll to position [61, 0]
click at [176, 189] on div "17" at bounding box center [176, 190] width 11 height 11
type input "17/08/2025 7:00AM"
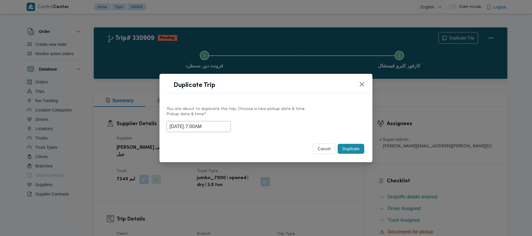
click at [297, 109] on div "You are about to duplicate this trip, Choose a new pickup date & time" at bounding box center [266, 109] width 199 height 6
click at [349, 151] on button "Duplicate" at bounding box center [351, 149] width 26 height 10
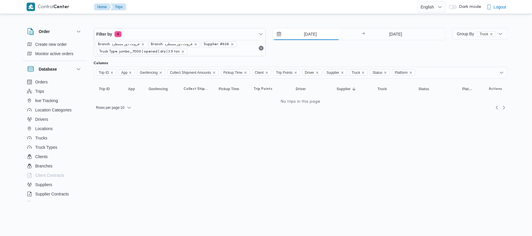
click at [306, 37] on input "[DATE]" at bounding box center [306, 34] width 66 height 12
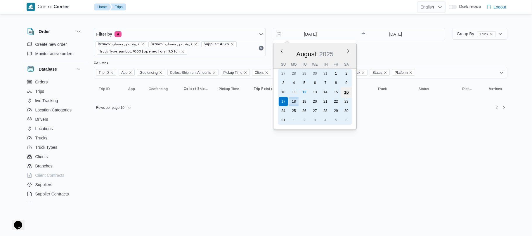
click at [347, 92] on div "16" at bounding box center [346, 92] width 11 height 11
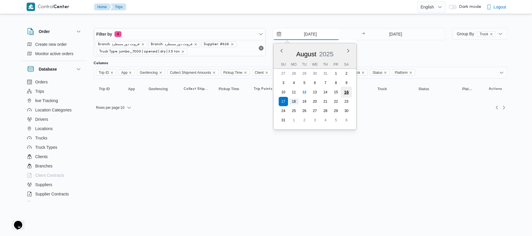
type input "16/8/2025"
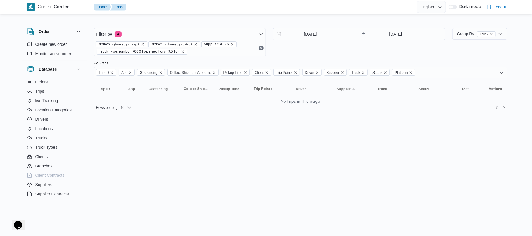
click at [347, 53] on div "16/8/2025 → 18/8/2025" at bounding box center [359, 42] width 172 height 28
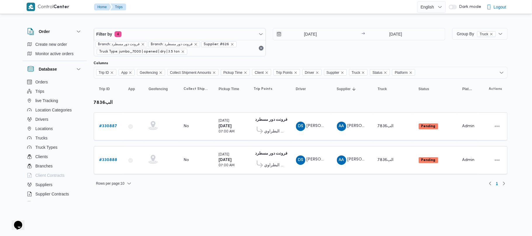
click at [229, 189] on div "Rows per page : 10 1" at bounding box center [300, 184] width 421 height 14
click at [394, 33] on input "[DATE]" at bounding box center [396, 34] width 58 height 12
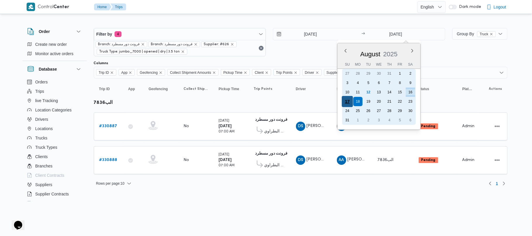
click at [346, 101] on div "17" at bounding box center [347, 101] width 11 height 11
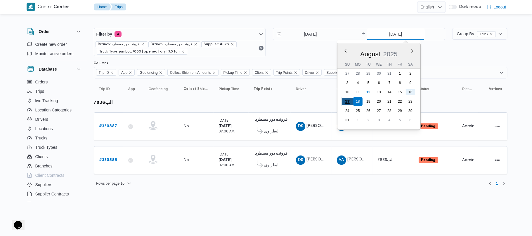
type input "[DATE]"
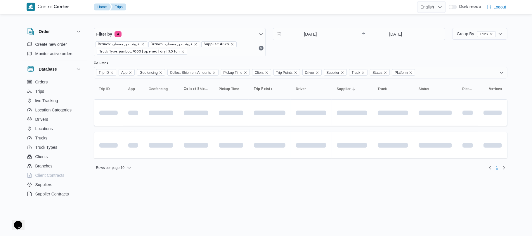
click at [364, 54] on div "16/8/2025 → 17/8/2025" at bounding box center [359, 42] width 172 height 28
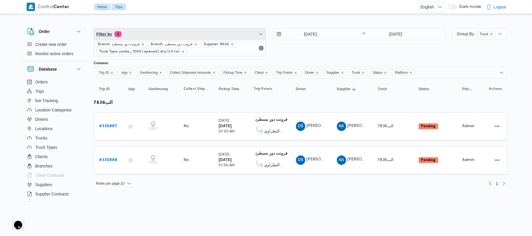
click at [185, 29] on span "Filter by 4" at bounding box center [180, 34] width 172 height 12
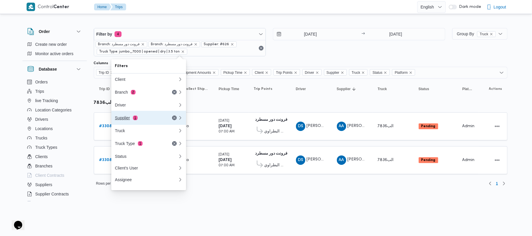
click at [143, 113] on button "Supplier 1" at bounding box center [148, 118] width 75 height 14
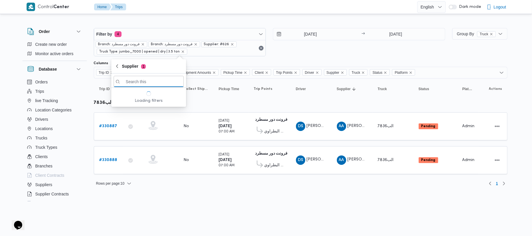
paste input "[PERSON_NAME] [PERSON_NAME]"
type input "[PERSON_NAME] [PERSON_NAME]"
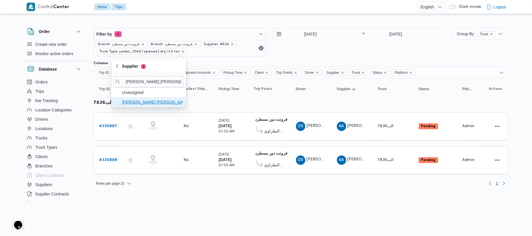
click at [138, 102] on span "[PERSON_NAME] [PERSON_NAME]" at bounding box center [152, 102] width 61 height 7
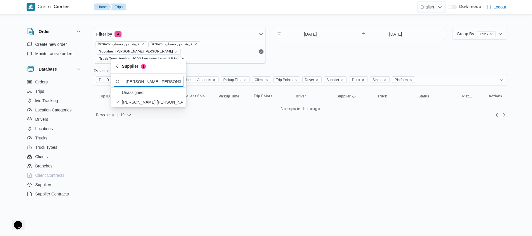
click at [331, 54] on div "16/8/2025 → 17/8/2025" at bounding box center [359, 46] width 172 height 36
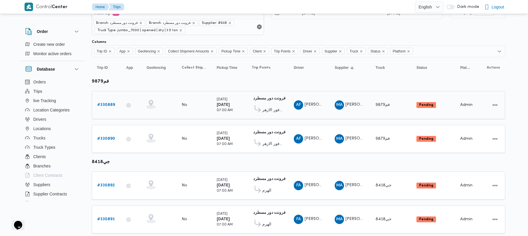
scroll to position [39, 0]
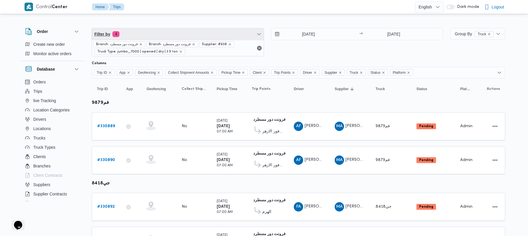
click at [191, 28] on span "Filter by 4" at bounding box center [178, 34] width 172 height 12
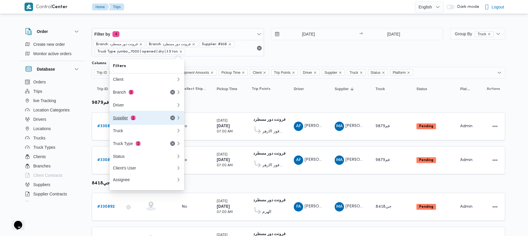
click at [137, 118] on div "Supplier 1" at bounding box center [137, 118] width 49 height 5
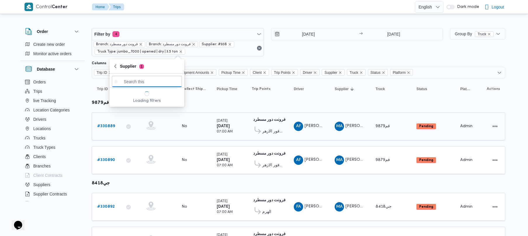
paste input "عليوه سراج الدين عليوه محمد"
type input "عليوه سراج الدين عليوه محمد"
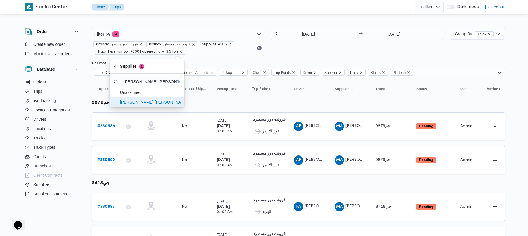
click at [131, 101] on span "عليوه سراج الدين عليوه محمد" at bounding box center [150, 102] width 61 height 7
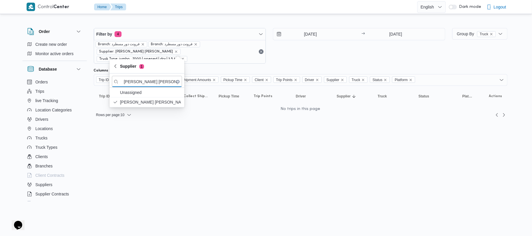
click at [318, 49] on div "16/8/2025 → 17/8/2025" at bounding box center [359, 46] width 172 height 36
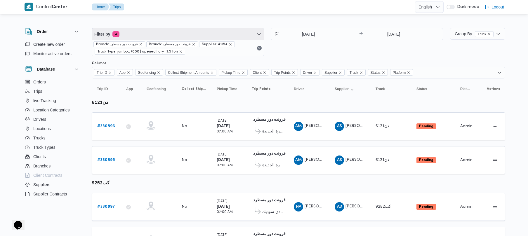
click at [181, 34] on span "Filter by 4" at bounding box center [178, 34] width 172 height 12
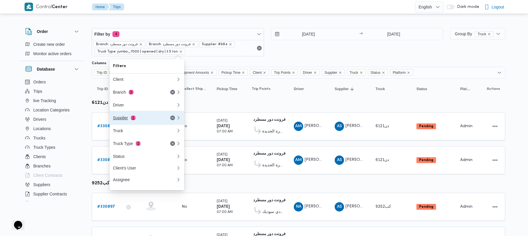
click at [155, 116] on button "Supplier 1" at bounding box center [147, 118] width 75 height 14
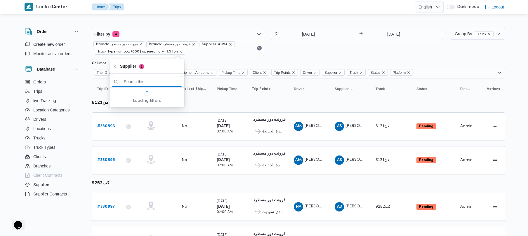
paste input "ربيع عيد قطب هلال"
type input "ربيع عيد قطب هلال"
click at [138, 105] on span "ربيع عيد قطب هلال" at bounding box center [150, 102] width 61 height 7
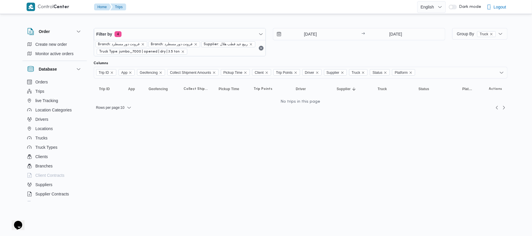
click at [316, 46] on div "[DATE] → [DATE]" at bounding box center [359, 42] width 172 height 28
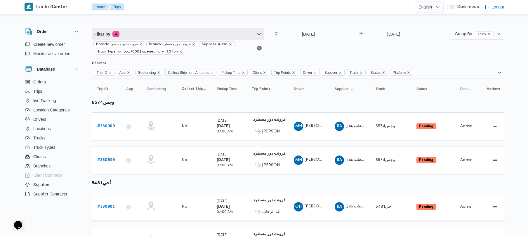
click at [167, 37] on span "Filter by 4" at bounding box center [178, 34] width 172 height 12
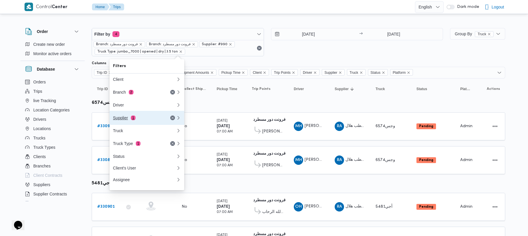
click at [140, 116] on div "Supplier 1" at bounding box center [145, 118] width 70 height 14
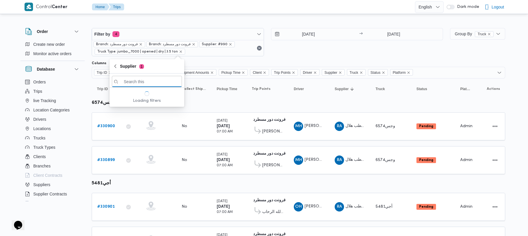
paste input "[PERSON_NAME] [PERSON_NAME]"
type input "[PERSON_NAME] [PERSON_NAME]"
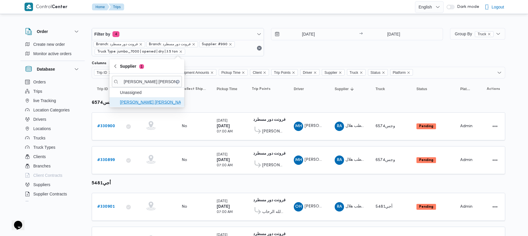
click at [154, 103] on span "[PERSON_NAME] [PERSON_NAME]" at bounding box center [150, 102] width 61 height 7
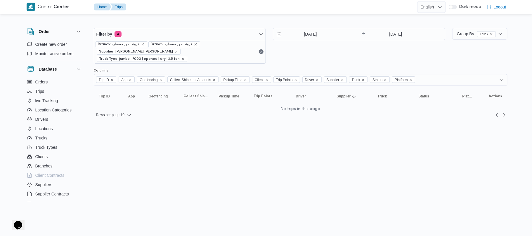
click at [330, 48] on div "16/8/2025 → 17/8/2025" at bounding box center [359, 46] width 172 height 36
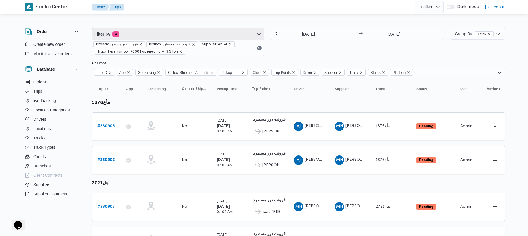
click at [148, 30] on span "Filter by 4" at bounding box center [178, 34] width 172 height 12
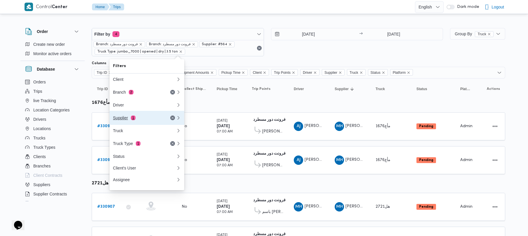
click at [141, 119] on div "Supplier 1" at bounding box center [137, 118] width 49 height 5
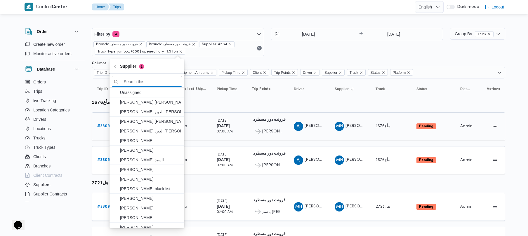
paste input "[PERSON_NAME] على جبل"
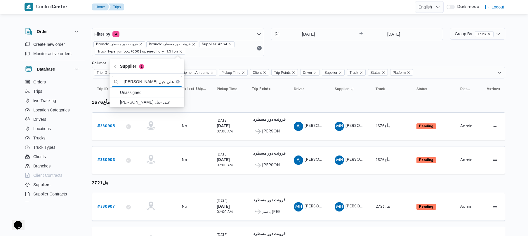
type input "[PERSON_NAME] على جبل"
click at [140, 102] on span "[PERSON_NAME] على جبل" at bounding box center [150, 102] width 61 height 7
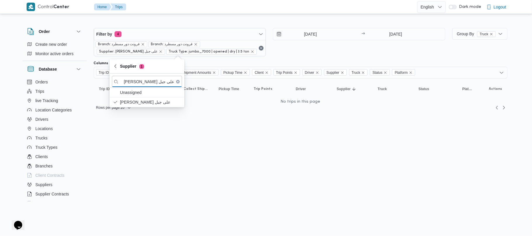
click at [315, 44] on div "[DATE] → [DATE]" at bounding box center [359, 42] width 172 height 28
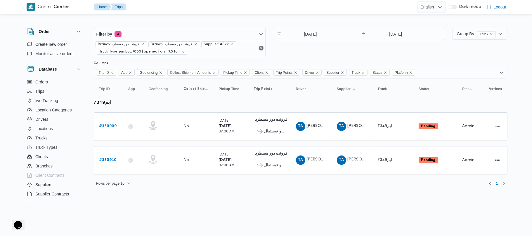
click at [147, 203] on html "Control Center Home Trips English عربي Dark mode Logout Order Create new order …" at bounding box center [266, 118] width 532 height 236
click at [179, 33] on span "Filter by 4" at bounding box center [180, 34] width 172 height 12
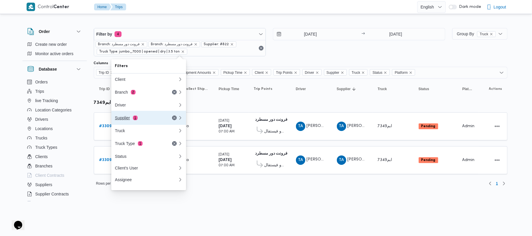
click at [132, 119] on div "Supplier 1" at bounding box center [139, 118] width 49 height 5
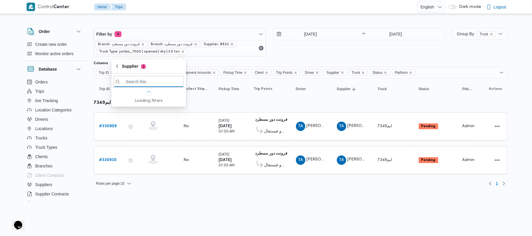
paste input "[PERSON_NAME]"
type input "[PERSON_NAME]"
click at [134, 102] on span "[PERSON_NAME]" at bounding box center [152, 102] width 61 height 7
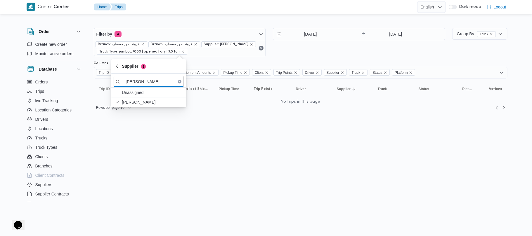
click at [309, 56] on div "[DATE] → [DATE]" at bounding box center [359, 42] width 172 height 28
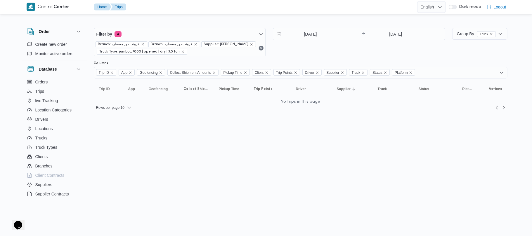
click at [282, 49] on div "[DATE] → [DATE]" at bounding box center [359, 42] width 172 height 28
click at [222, 35] on span "Filter by 4" at bounding box center [180, 34] width 172 height 12
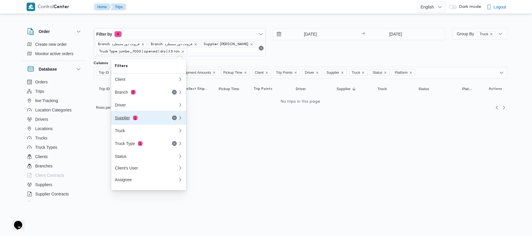
click at [149, 124] on button "Supplier 1" at bounding box center [148, 118] width 75 height 14
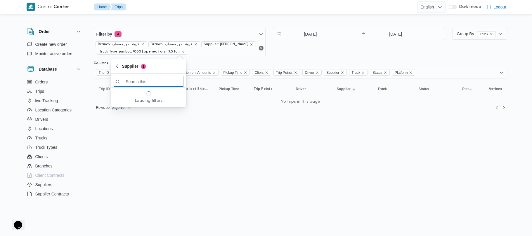
paste input "[PERSON_NAME] [PERSON_NAME]"
type input "[PERSON_NAME] [PERSON_NAME]"
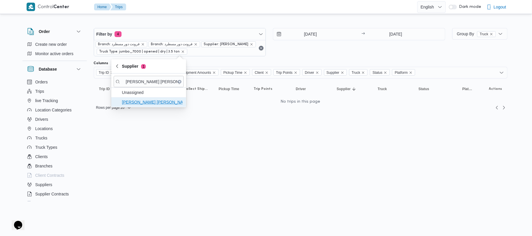
click at [150, 103] on span "[PERSON_NAME] [PERSON_NAME]" at bounding box center [152, 102] width 61 height 7
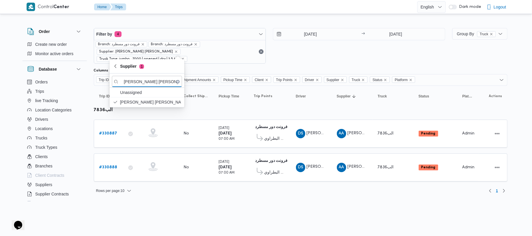
click at [299, 32] on input "[DATE]" at bounding box center [306, 34] width 66 height 12
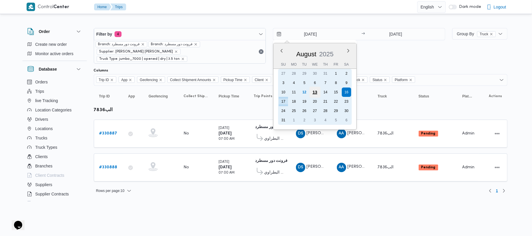
click at [315, 91] on div "13" at bounding box center [314, 92] width 11 height 11
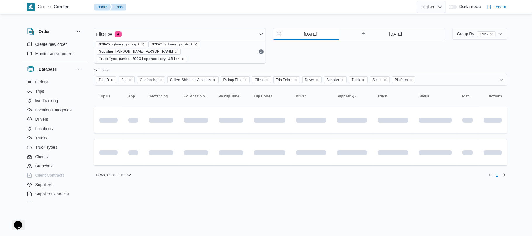
type input "[DATE]"
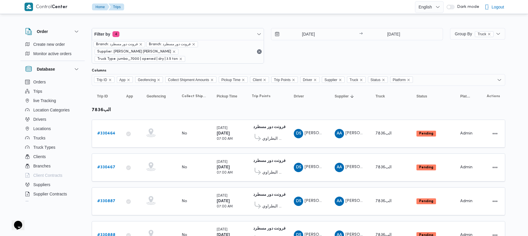
click at [340, 51] on div "[DATE] → [DATE]" at bounding box center [357, 46] width 172 height 36
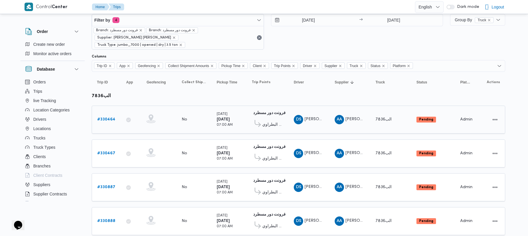
scroll to position [26, 0]
